Goal: Communication & Community: Participate in discussion

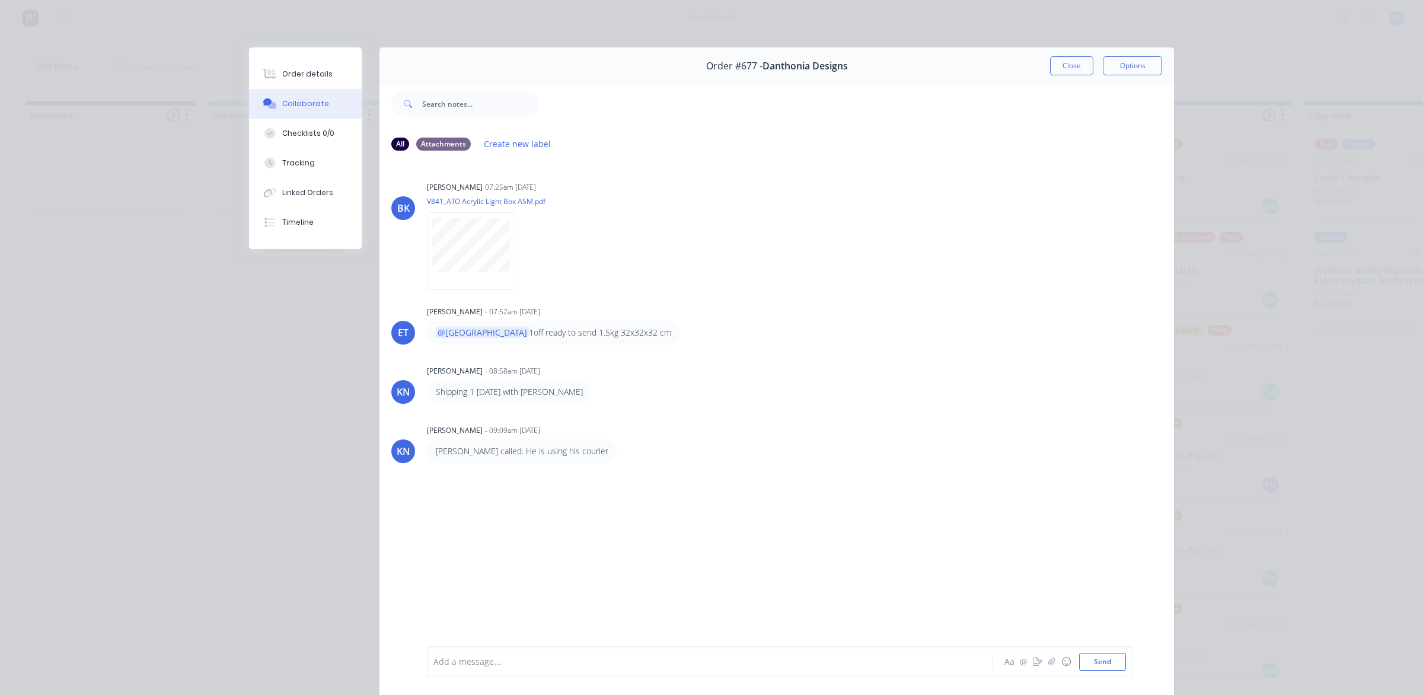
scroll to position [0, 667]
drag, startPoint x: 1075, startPoint y: 61, endPoint x: 1064, endPoint y: 70, distance: 13.9
click at [1074, 61] on button "Close" at bounding box center [1071, 65] width 43 height 19
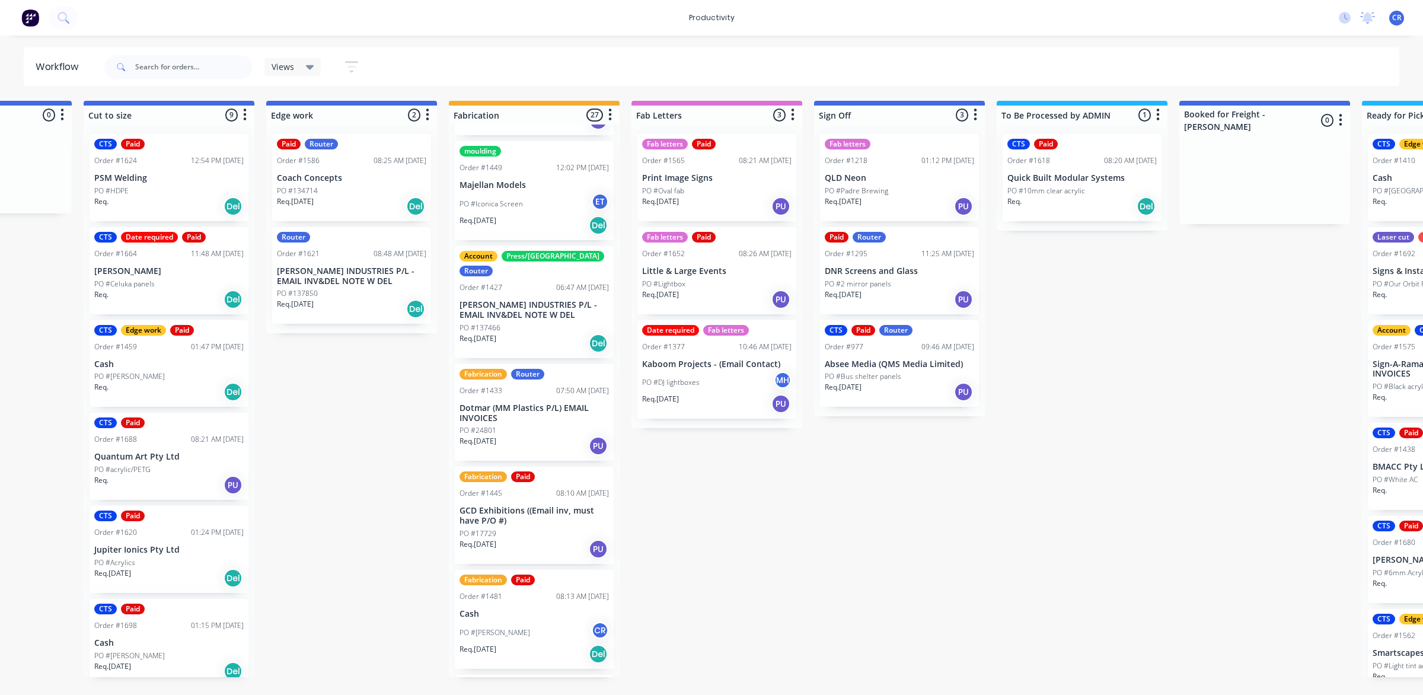
scroll to position [667, 0]
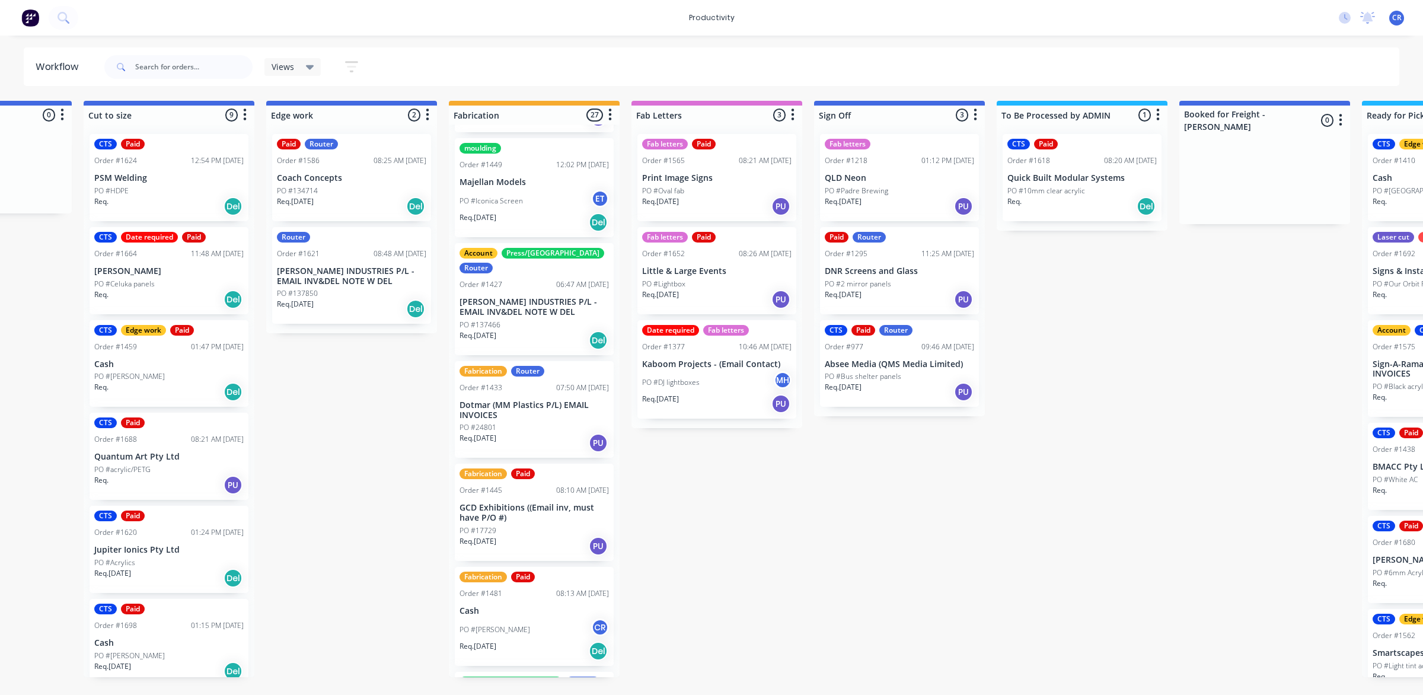
click at [503, 297] on p "[PERSON_NAME] INDUSTRIES P/L - EMAIL INV&DEL NOTE W DEL" at bounding box center [533, 307] width 149 height 20
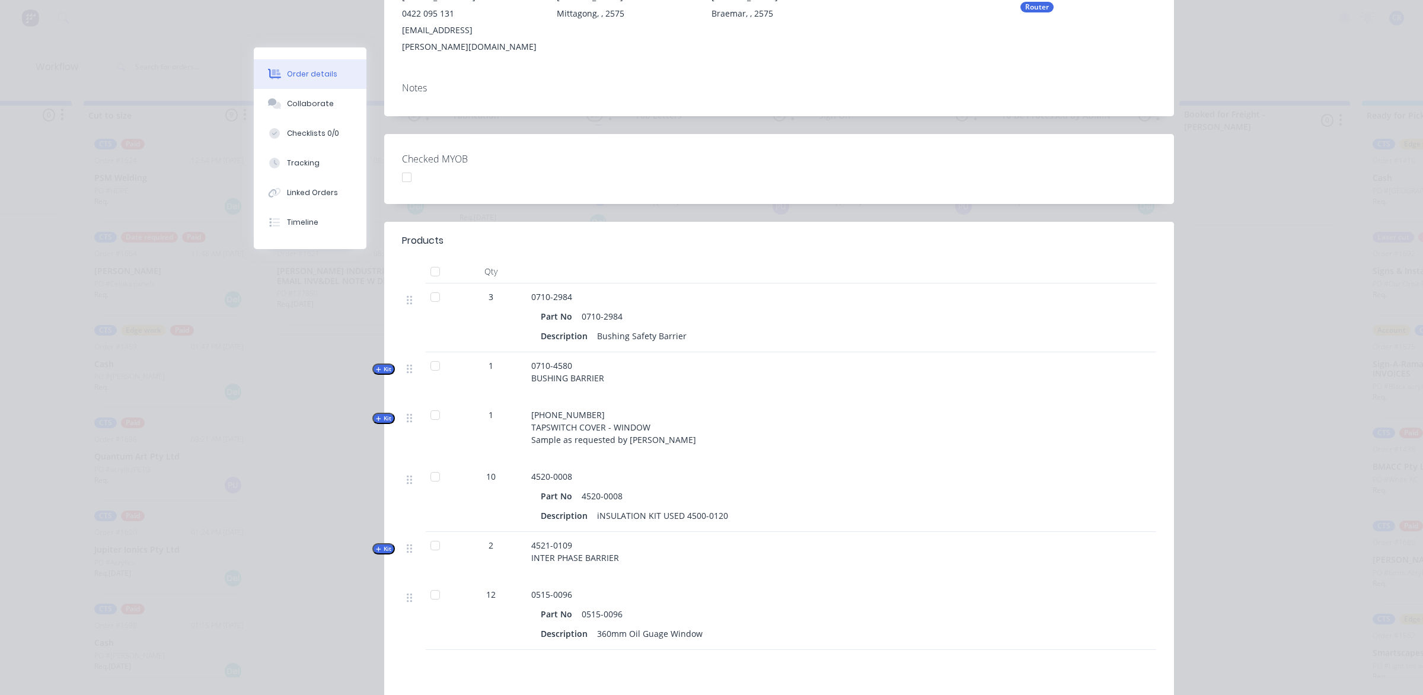
scroll to position [0, 0]
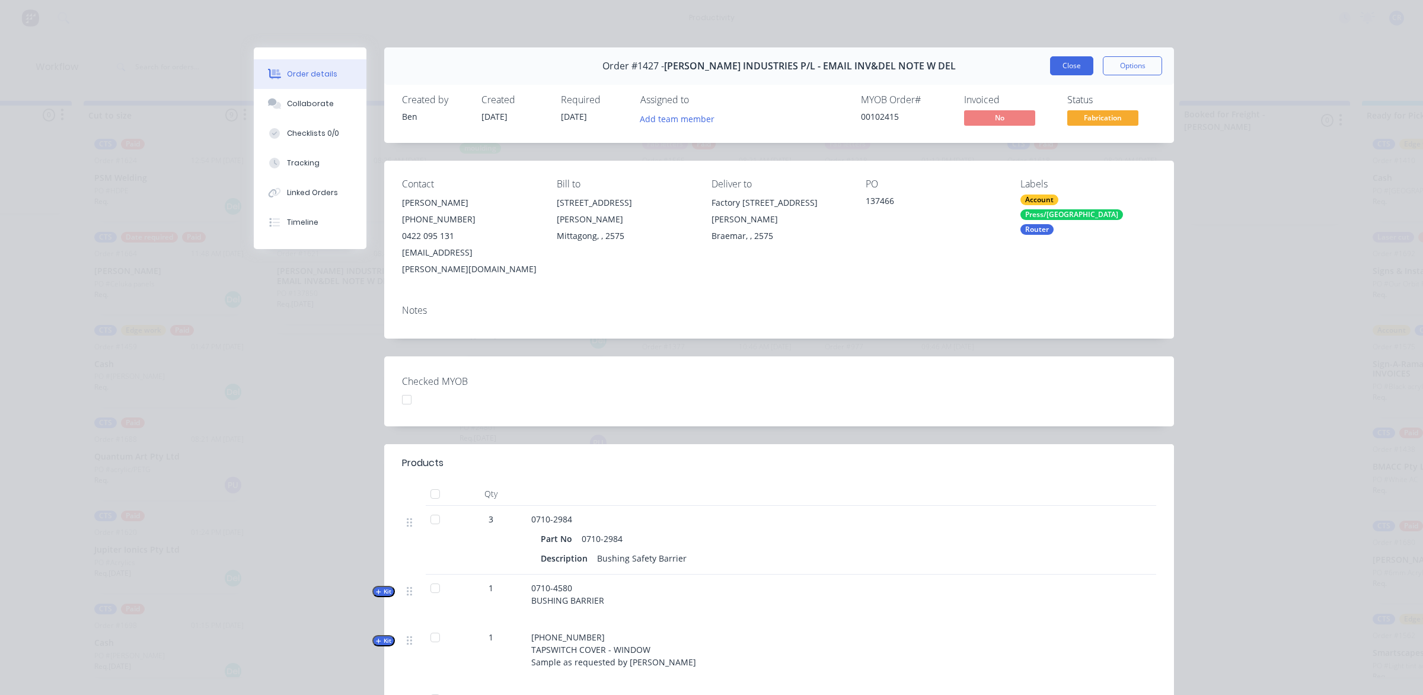
click at [1062, 63] on button "Close" at bounding box center [1071, 65] width 43 height 19
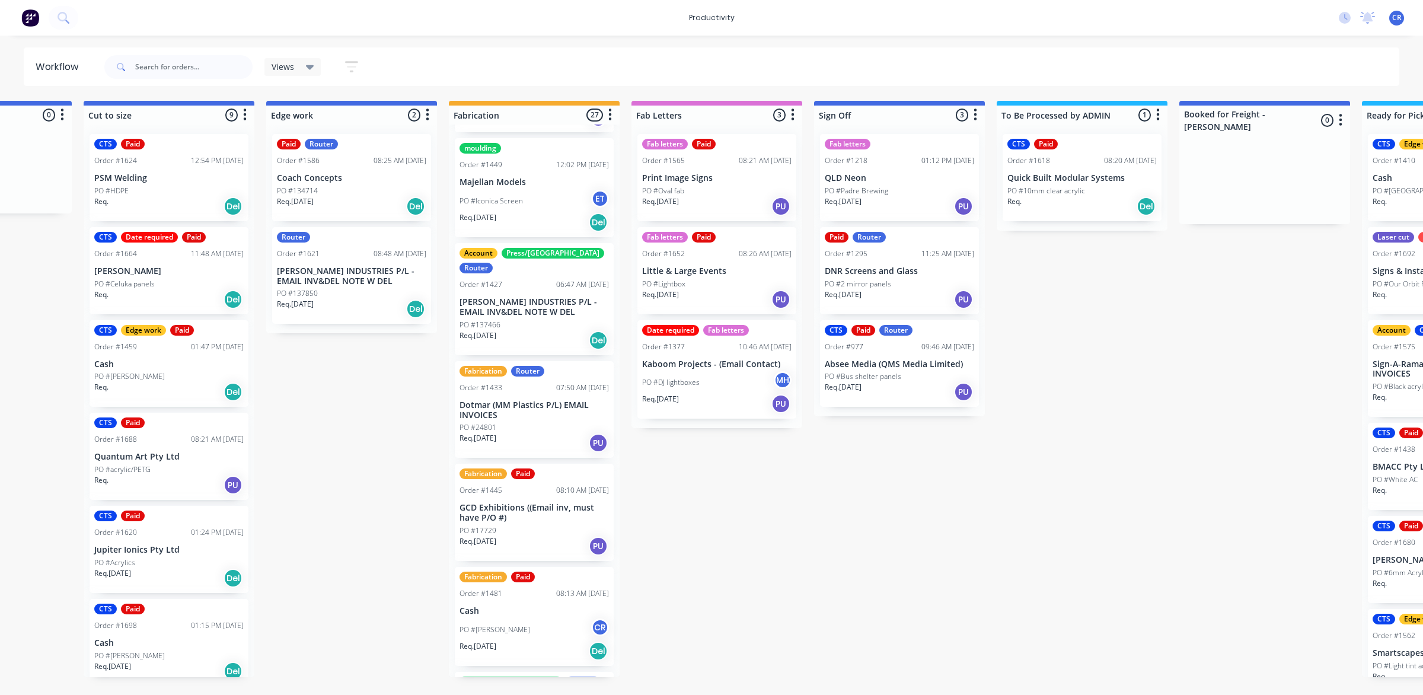
scroll to position [665, 0]
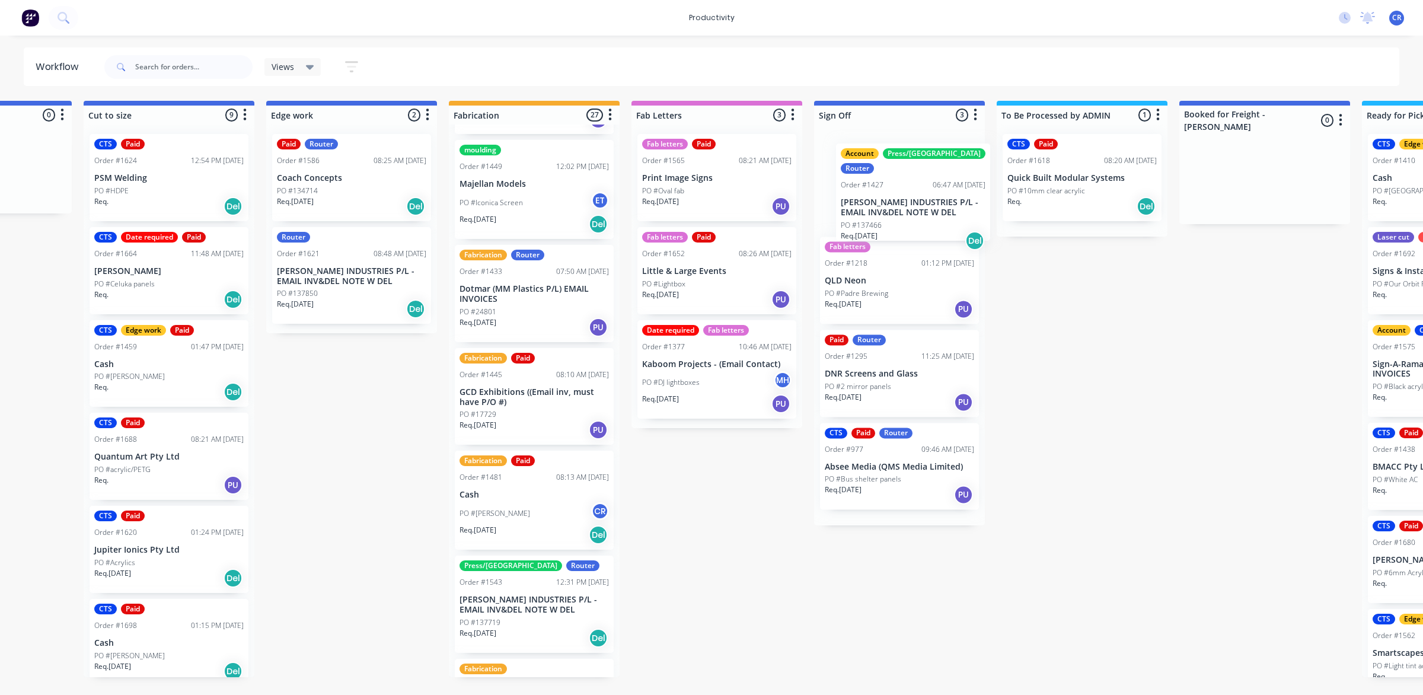
drag, startPoint x: 507, startPoint y: 282, endPoint x: 894, endPoint y: 193, distance: 396.6
click at [894, 193] on div "Submitted 0 Sort By Created date Required date Order number Customer name Most …" at bounding box center [372, 389] width 2837 height 576
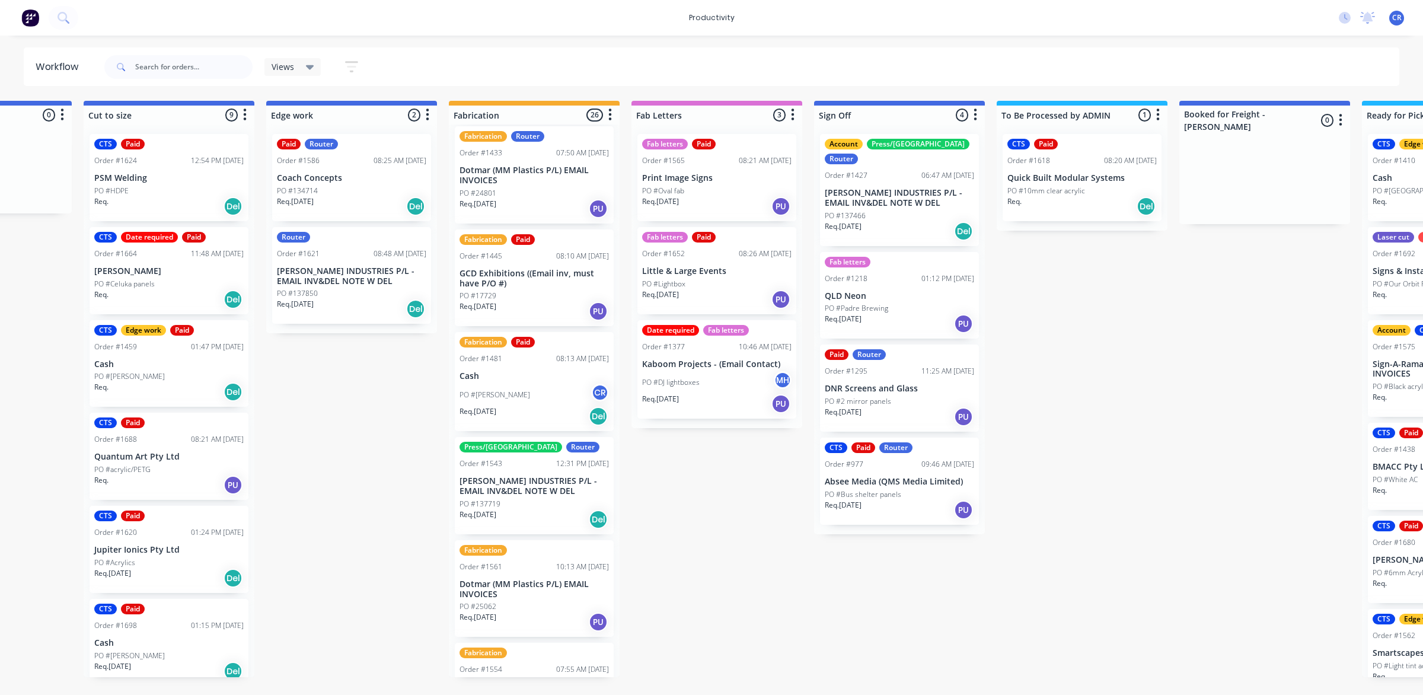
scroll to position [813, 0]
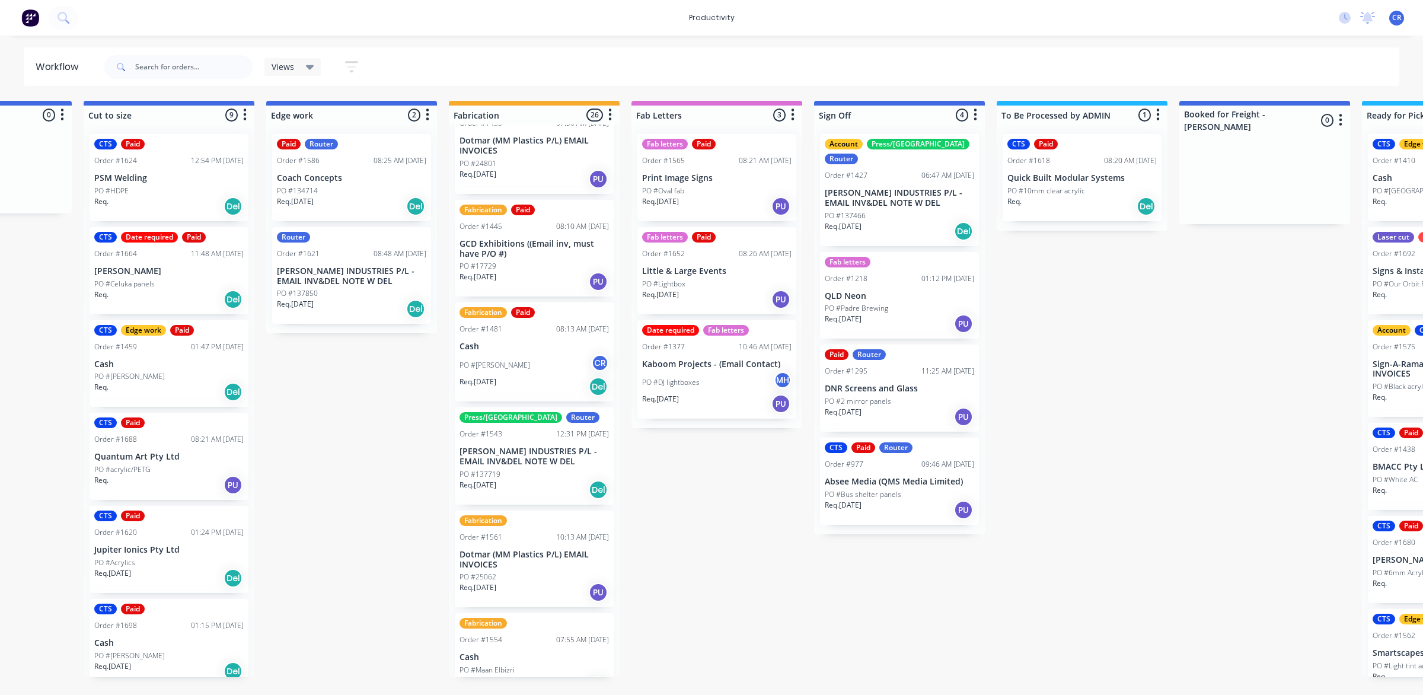
click at [504, 446] on p "[PERSON_NAME] INDUSTRIES P/L - EMAIL INV&DEL NOTE W DEL" at bounding box center [533, 456] width 149 height 20
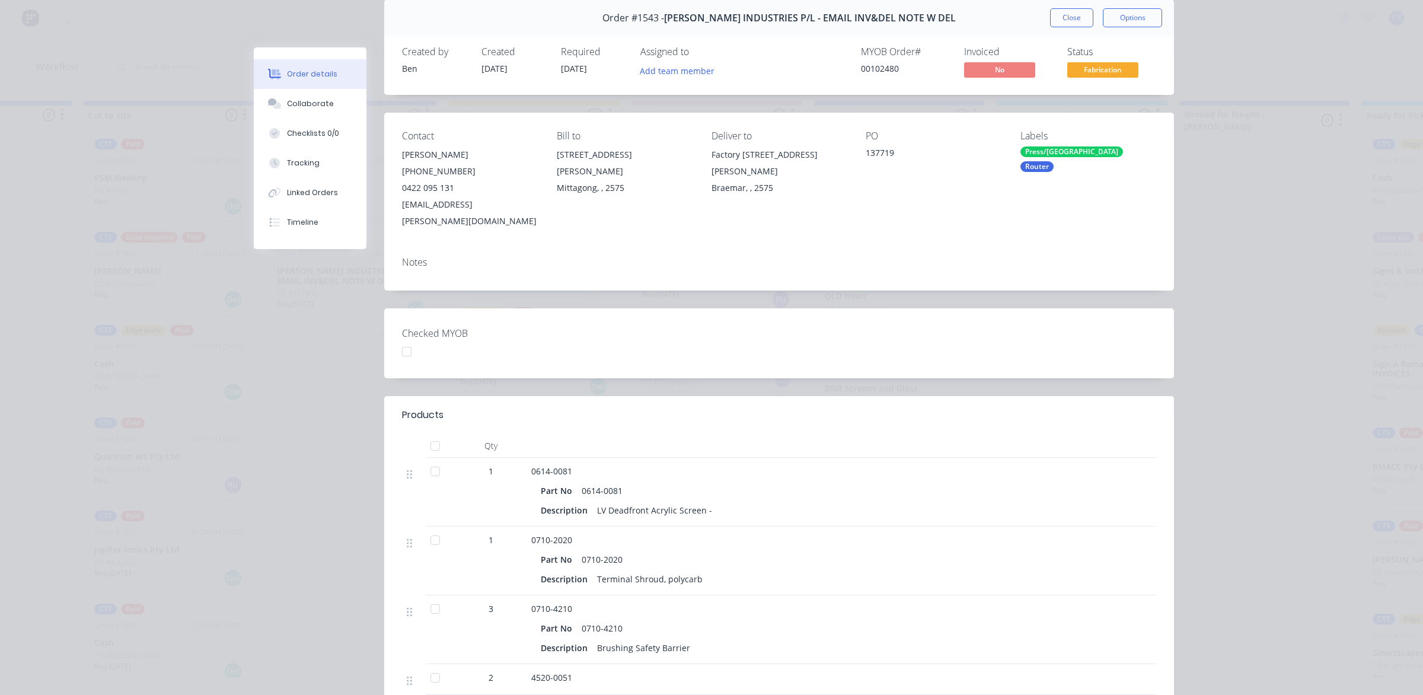
scroll to position [74, 0]
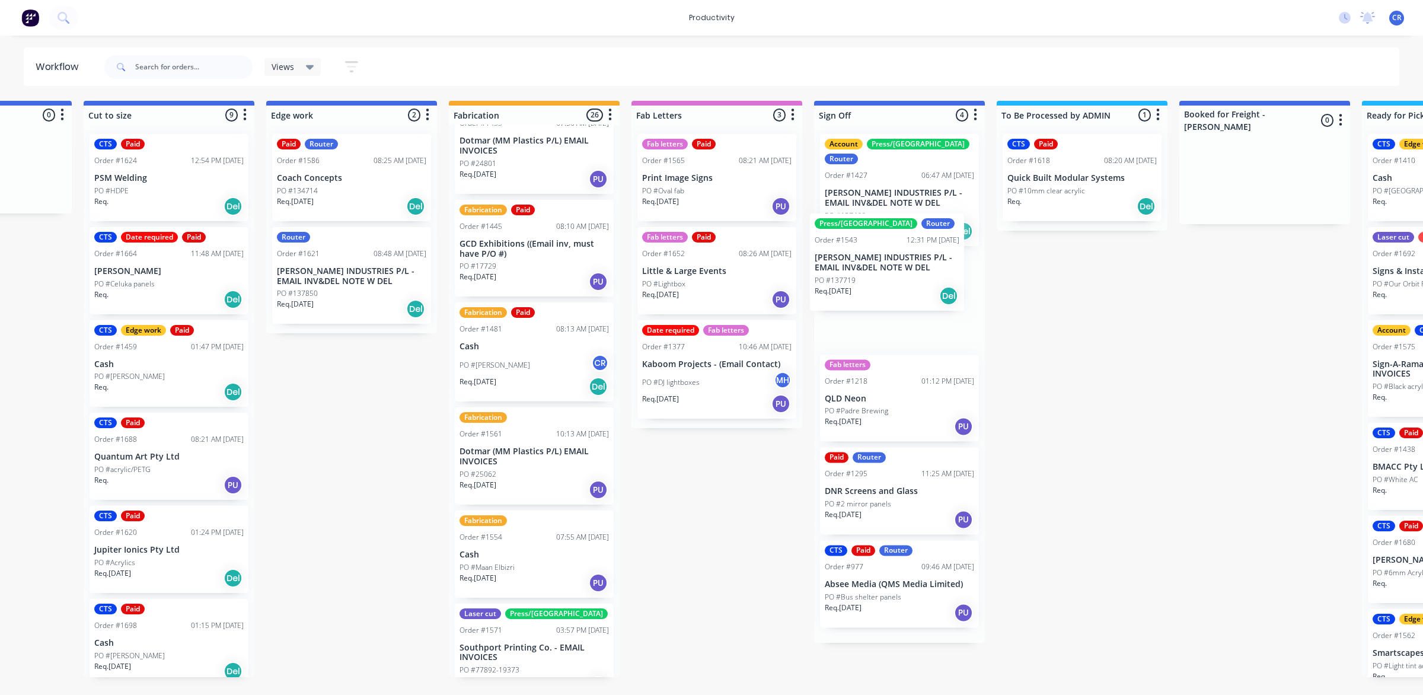
drag, startPoint x: 511, startPoint y: 466, endPoint x: 875, endPoint y: 280, distance: 408.5
click at [875, 280] on div "Submitted 0 Sort By Created date Required date Order number Customer name Most …" at bounding box center [372, 389] width 2837 height 576
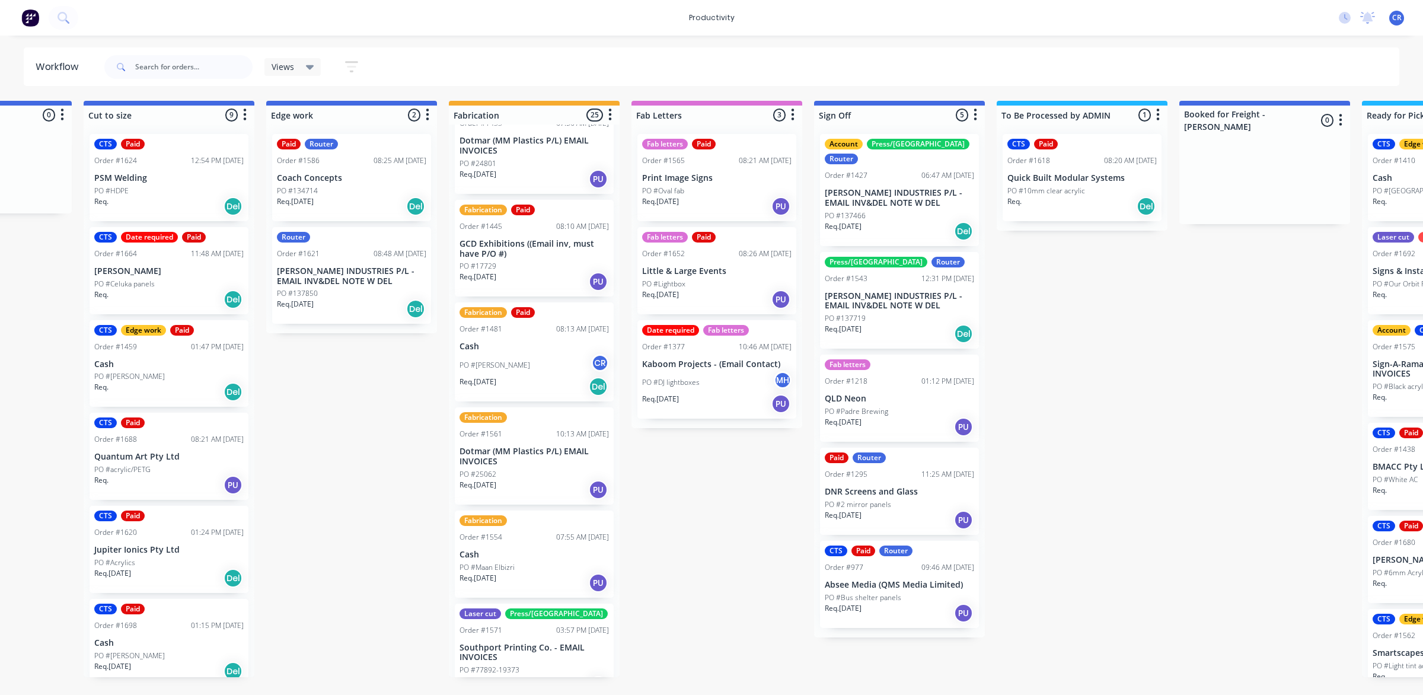
click at [875, 291] on p "[PERSON_NAME] INDUSTRIES P/L - EMAIL INV&DEL NOTE W DEL" at bounding box center [899, 301] width 149 height 20
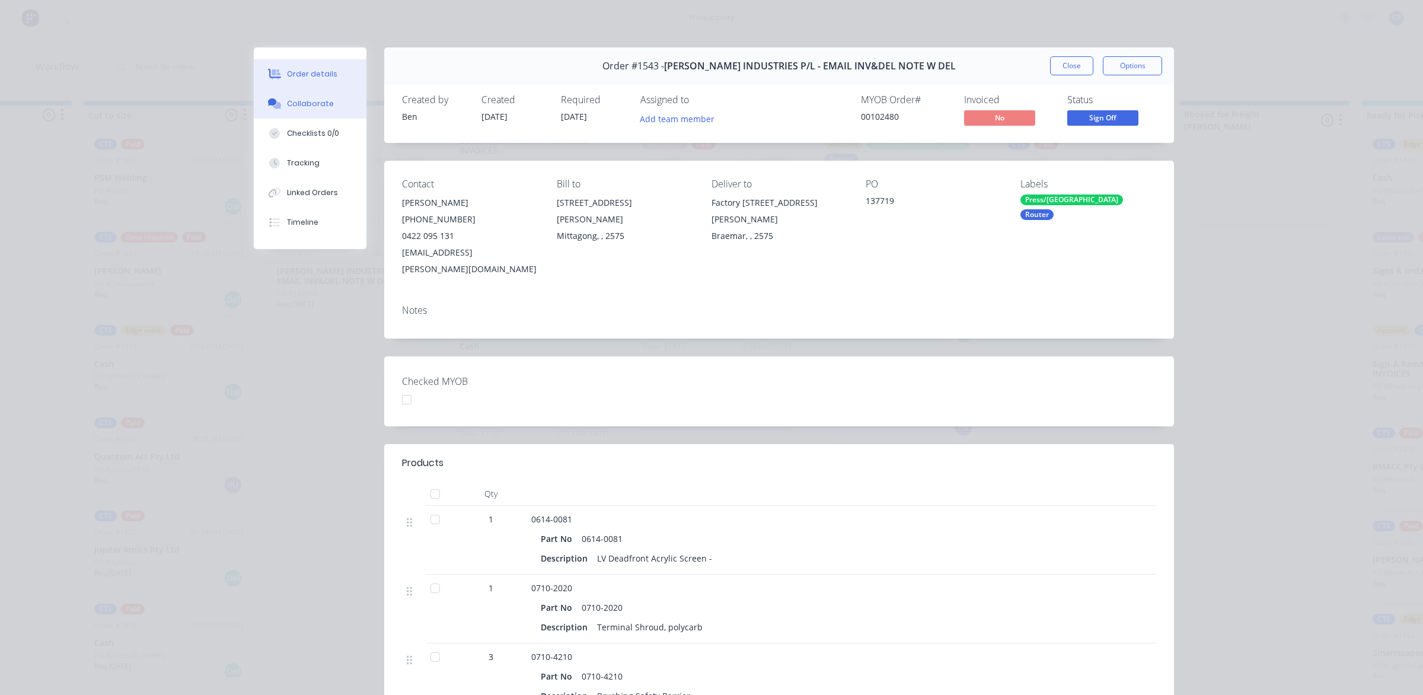
click at [310, 111] on button "Collaborate" at bounding box center [310, 104] width 113 height 30
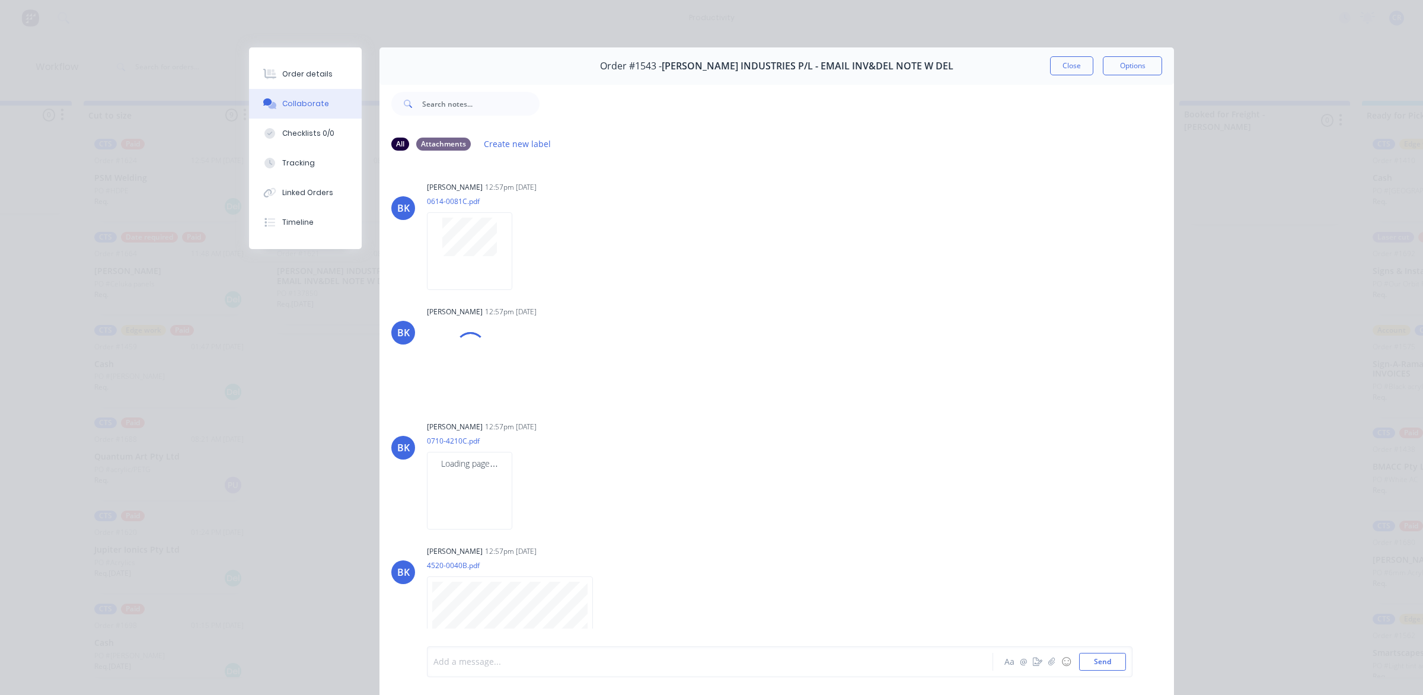
click at [496, 659] on div at bounding box center [693, 662] width 519 height 12
click at [1101, 666] on button "Send" at bounding box center [1102, 662] width 47 height 18
click at [1071, 58] on button "Close" at bounding box center [1071, 65] width 43 height 19
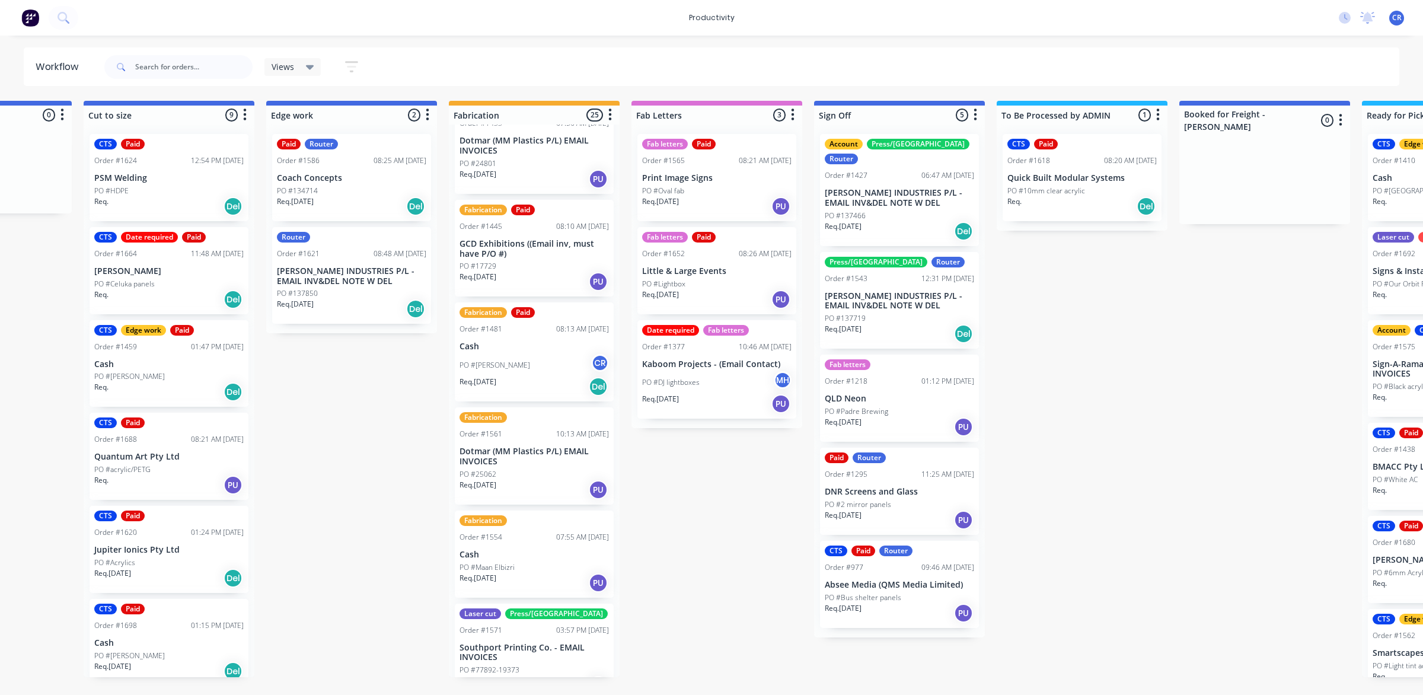
click at [882, 269] on div "Press/bend Router Order #1543 12:31 PM 15/09/25 TYREE INDUSTRIES P/L - EMAIL IN…" at bounding box center [899, 300] width 159 height 97
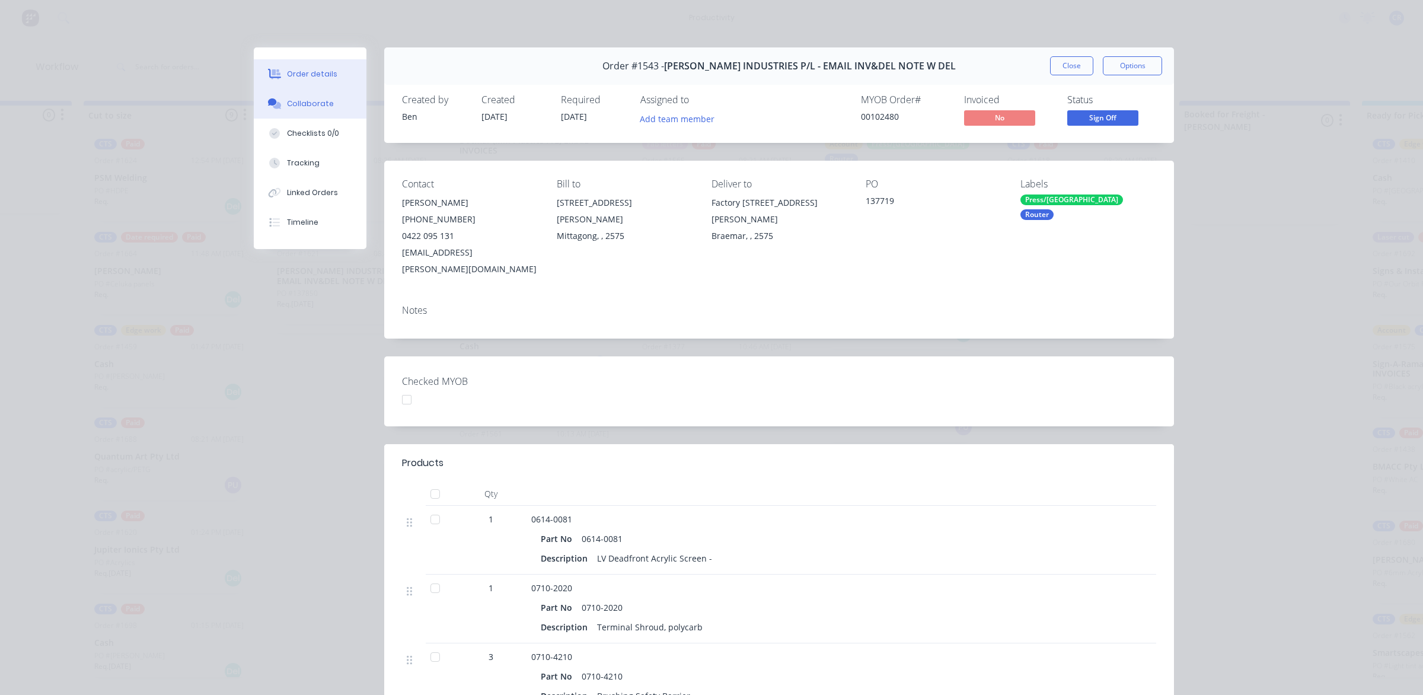
click at [328, 114] on button "Collaborate" at bounding box center [310, 104] width 113 height 30
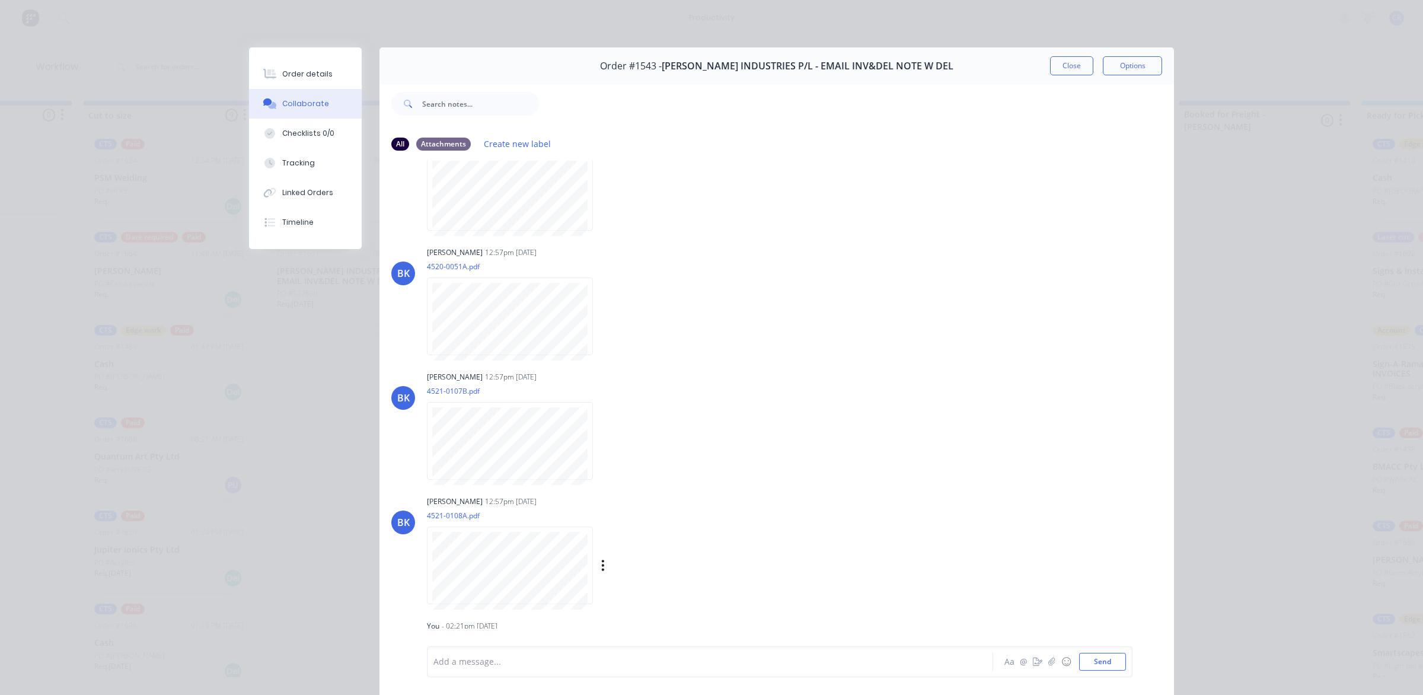
scroll to position [559, 0]
click at [691, 667] on div at bounding box center [693, 662] width 519 height 12
click at [1110, 653] on button "Send" at bounding box center [1102, 662] width 47 height 18
click at [1062, 68] on button "Close" at bounding box center [1071, 65] width 43 height 19
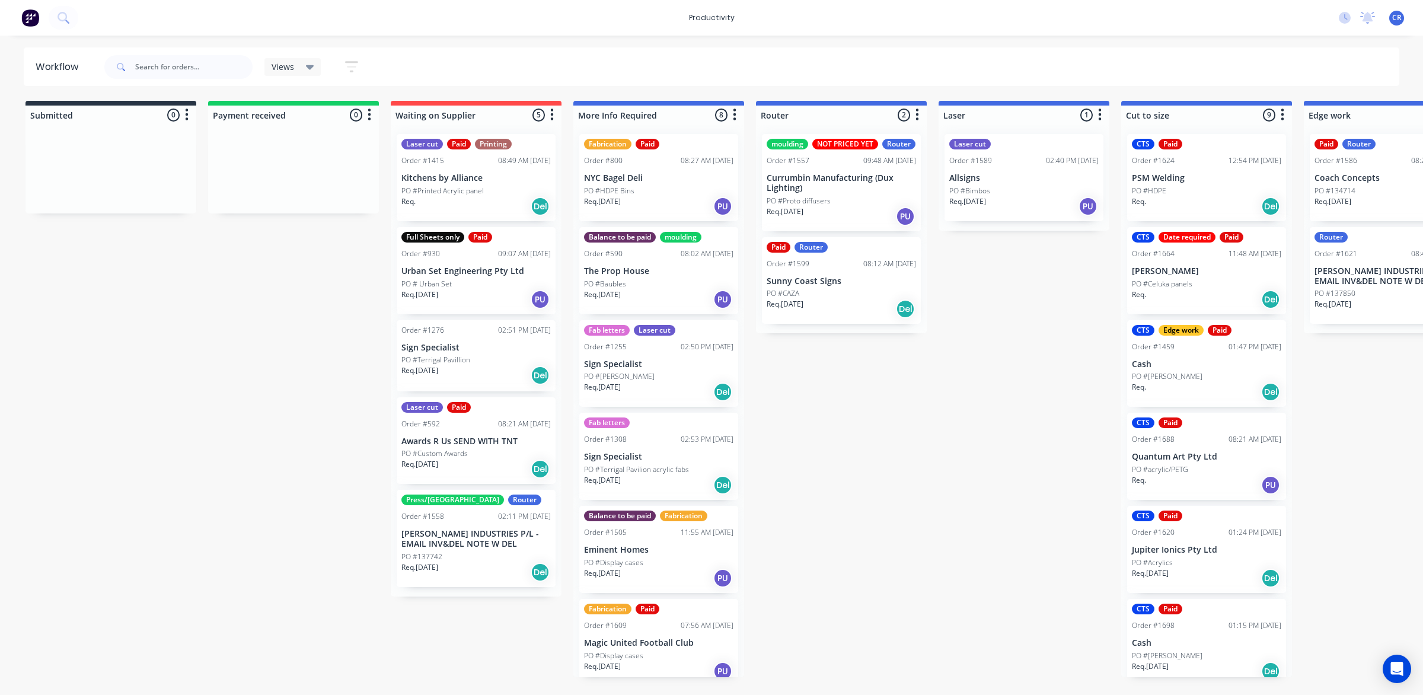
click at [967, 186] on p "PO #Bimbos" at bounding box center [969, 191] width 41 height 11
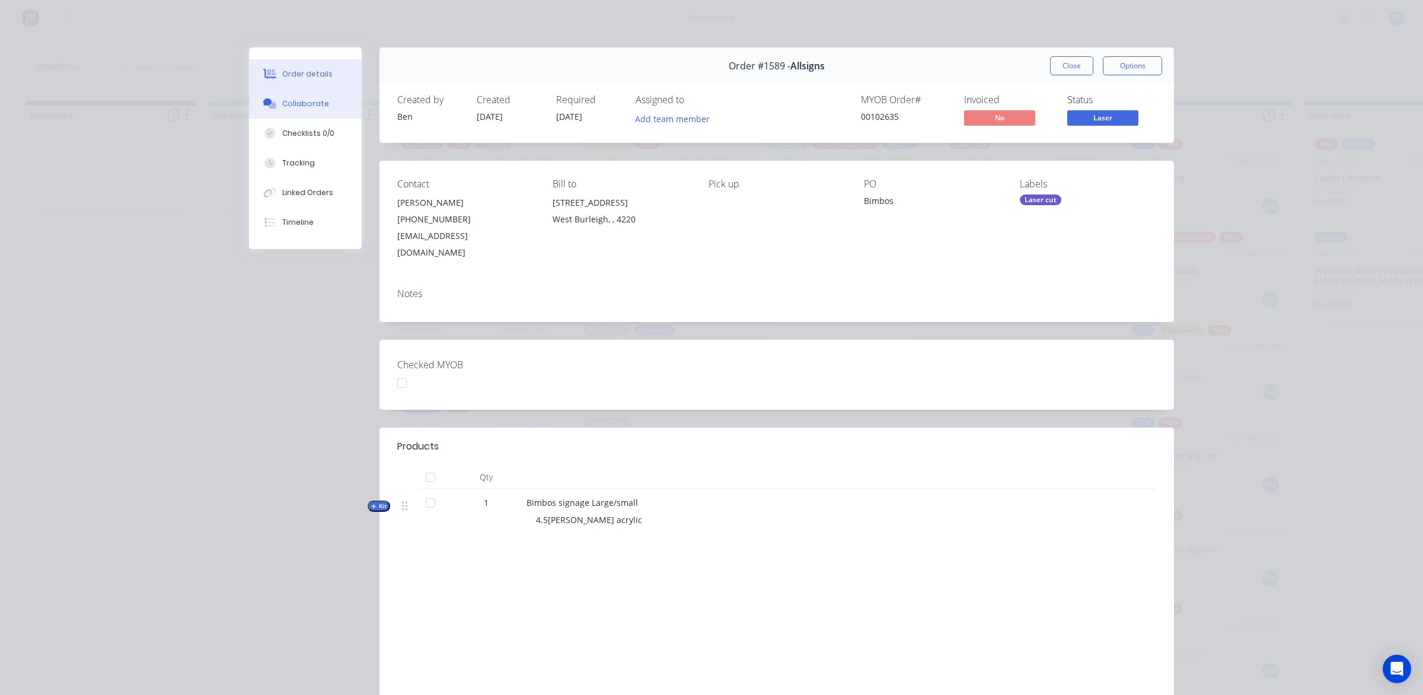
click at [330, 101] on button "Collaborate" at bounding box center [305, 104] width 113 height 30
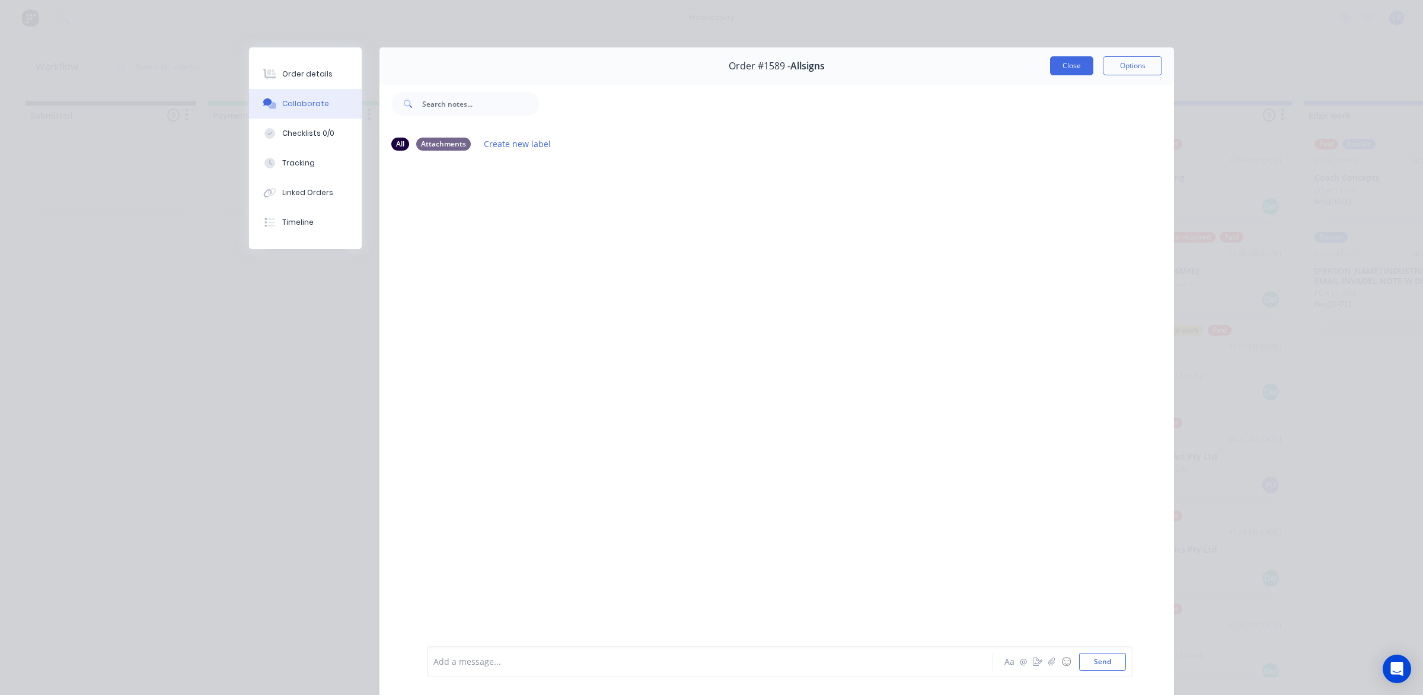
click at [1084, 68] on button "Close" at bounding box center [1071, 65] width 43 height 19
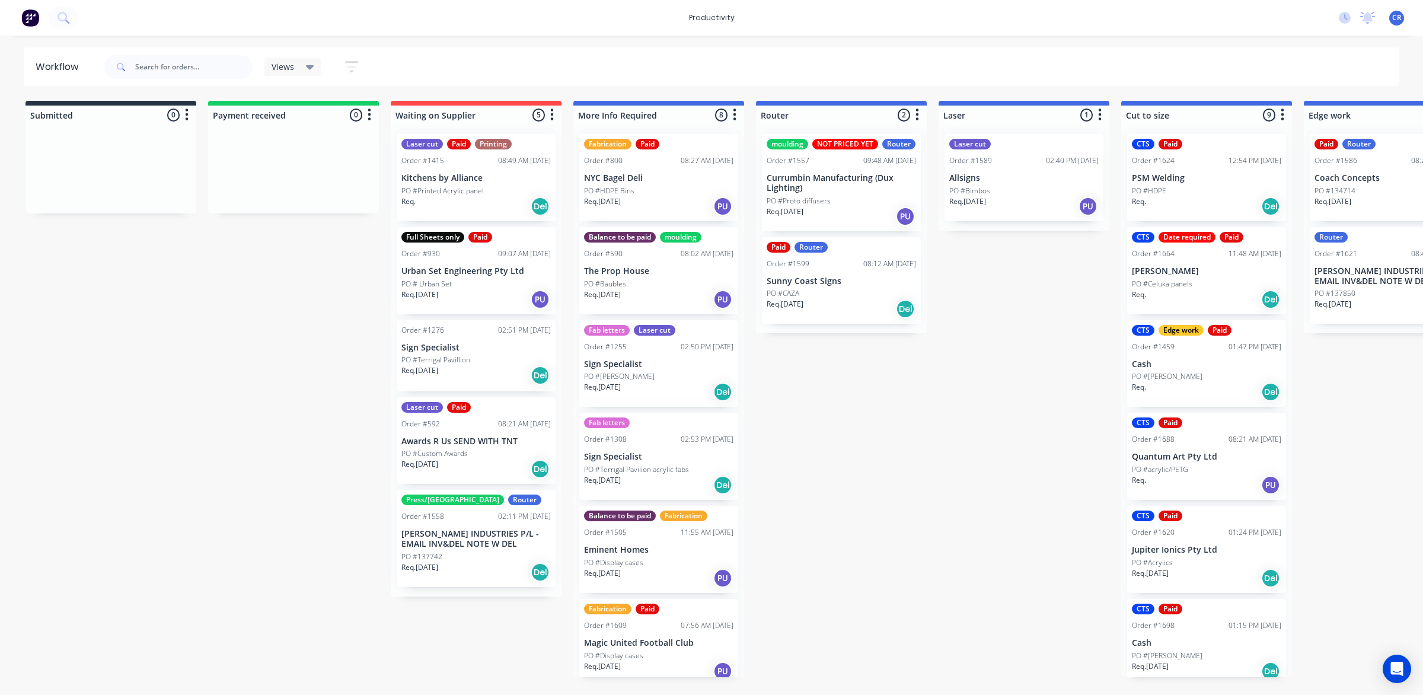
click at [1008, 404] on div "Submitted 0 Sort By Created date Required date Order number Customer name Most …" at bounding box center [1409, 389] width 2837 height 576
